Goal: Task Accomplishment & Management: Use online tool/utility

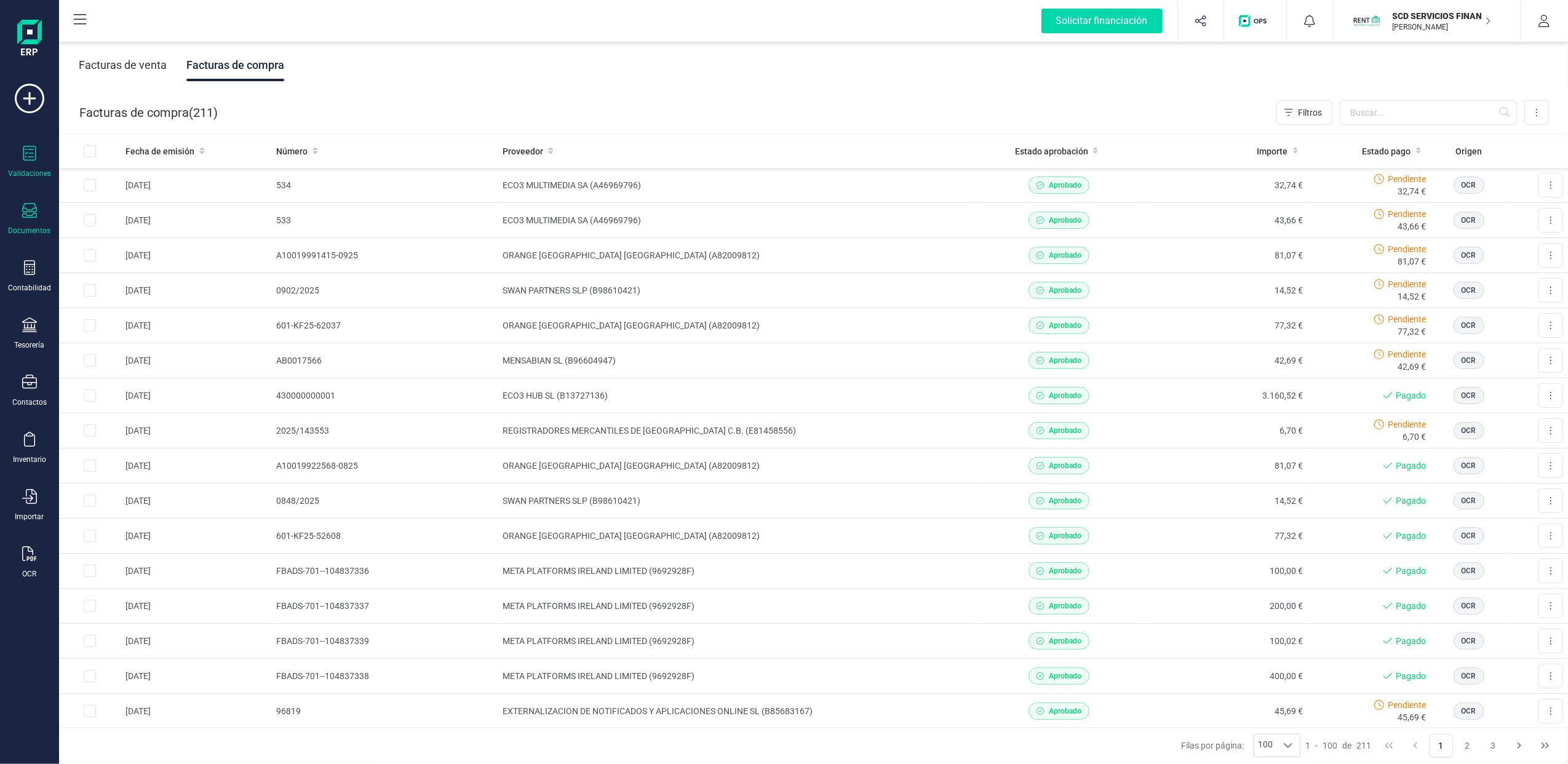
click at [31, 165] on div "Validaciones" at bounding box center [29, 162] width 49 height 33
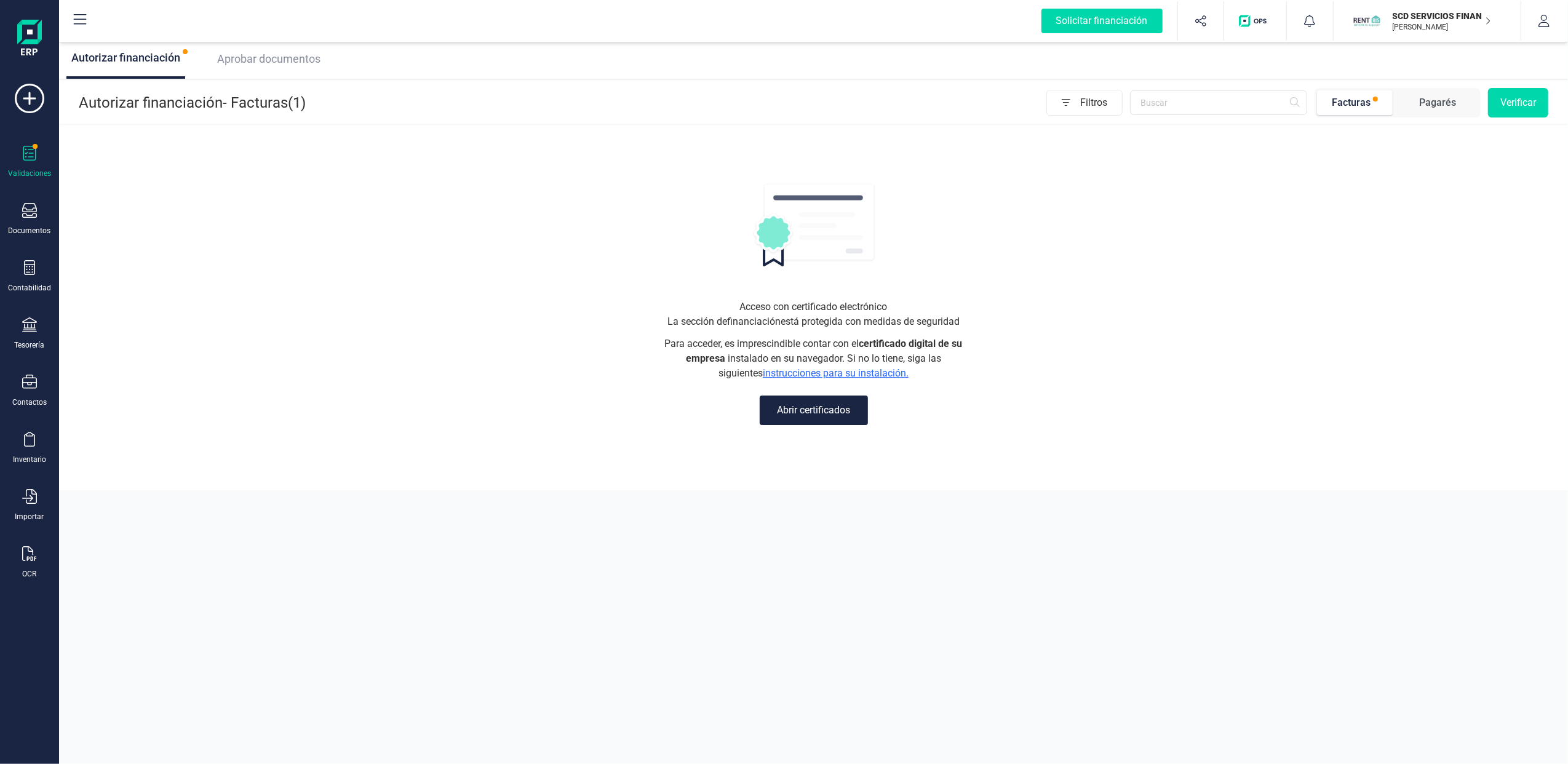
click at [1455, 28] on p "[PERSON_NAME]" at bounding box center [1442, 27] width 99 height 10
click at [1355, 151] on div "FINANEDI, S.L." at bounding box center [1420, 152] width 196 height 15
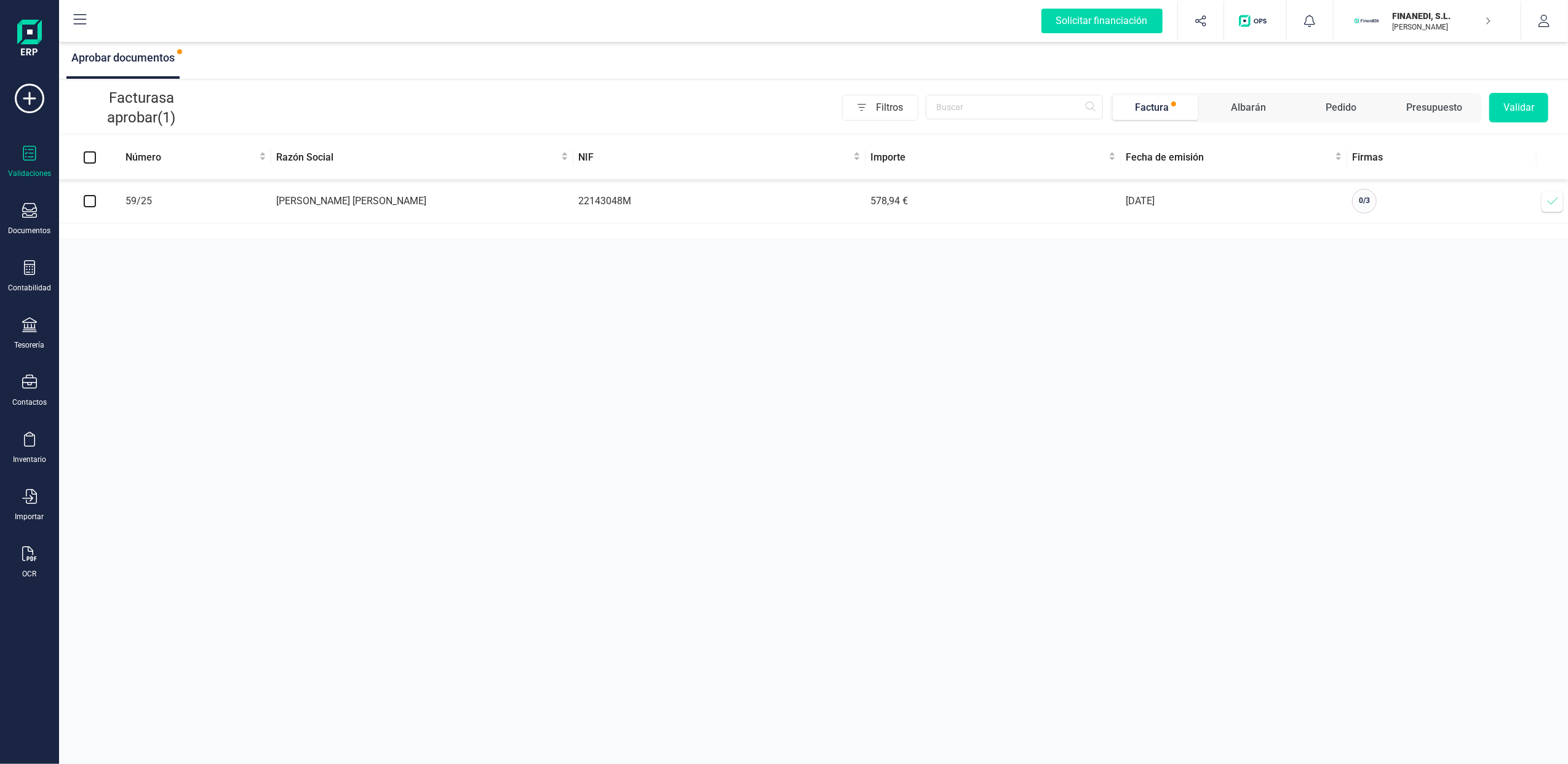
click at [92, 200] on input "checkbox" at bounding box center [90, 201] width 13 height 13
checkbox input "true"
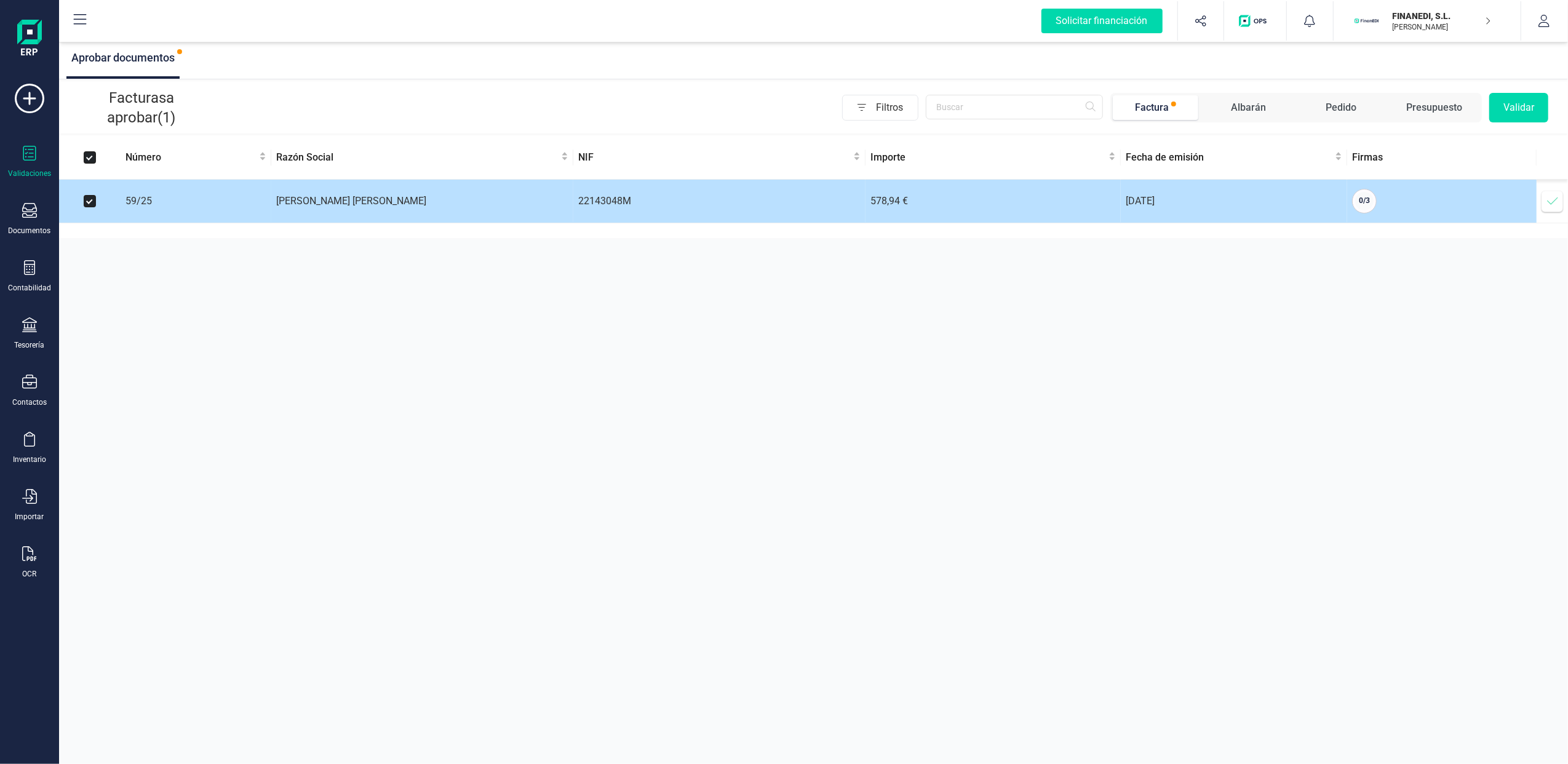
click at [1555, 202] on icon at bounding box center [1553, 201] width 13 height 13
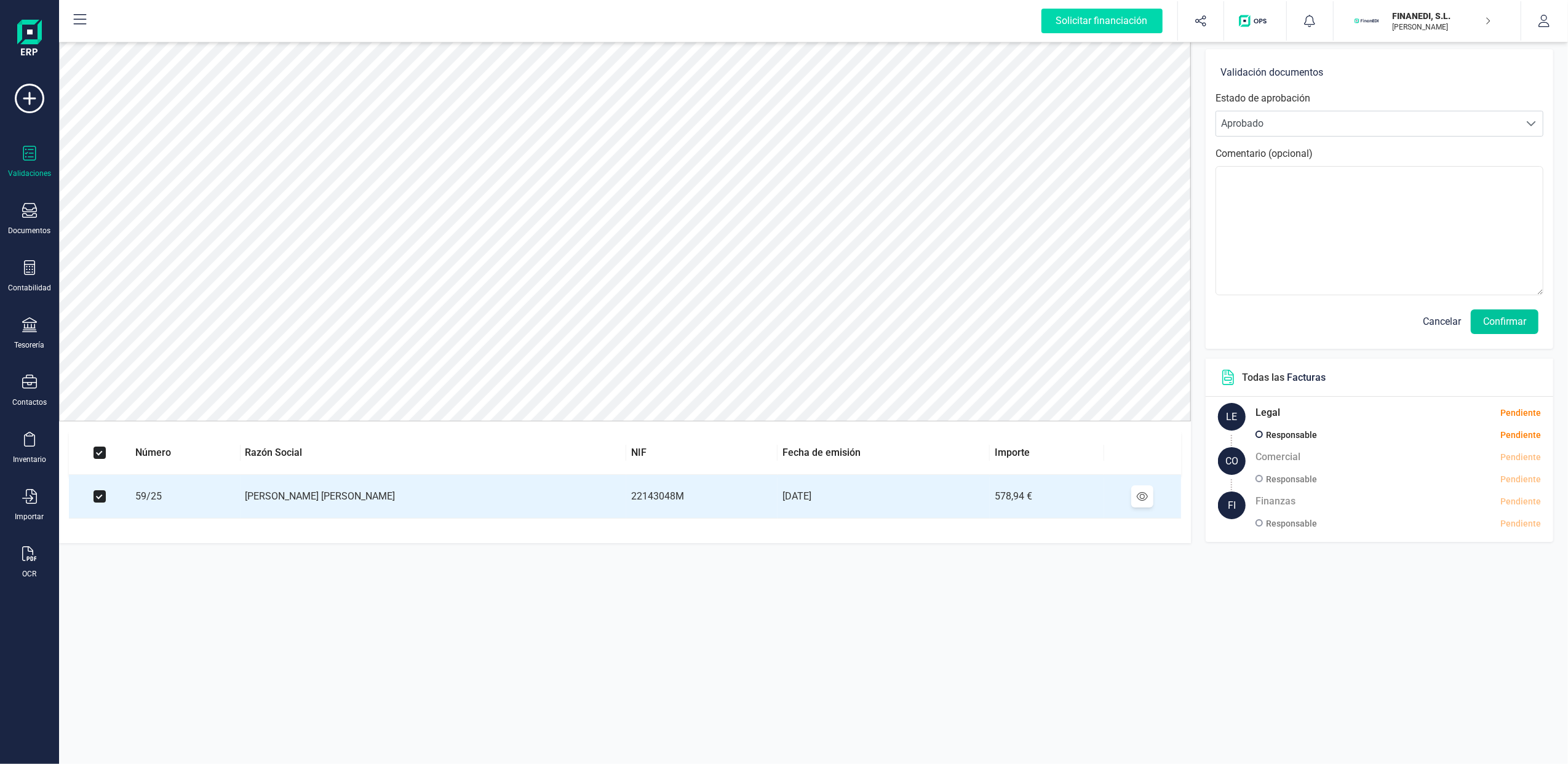
click at [1510, 320] on button "Confirmar" at bounding box center [1505, 321] width 67 height 24
click at [1499, 323] on button "Confirmar" at bounding box center [1505, 321] width 67 height 24
